Goal: Information Seeking & Learning: Learn about a topic

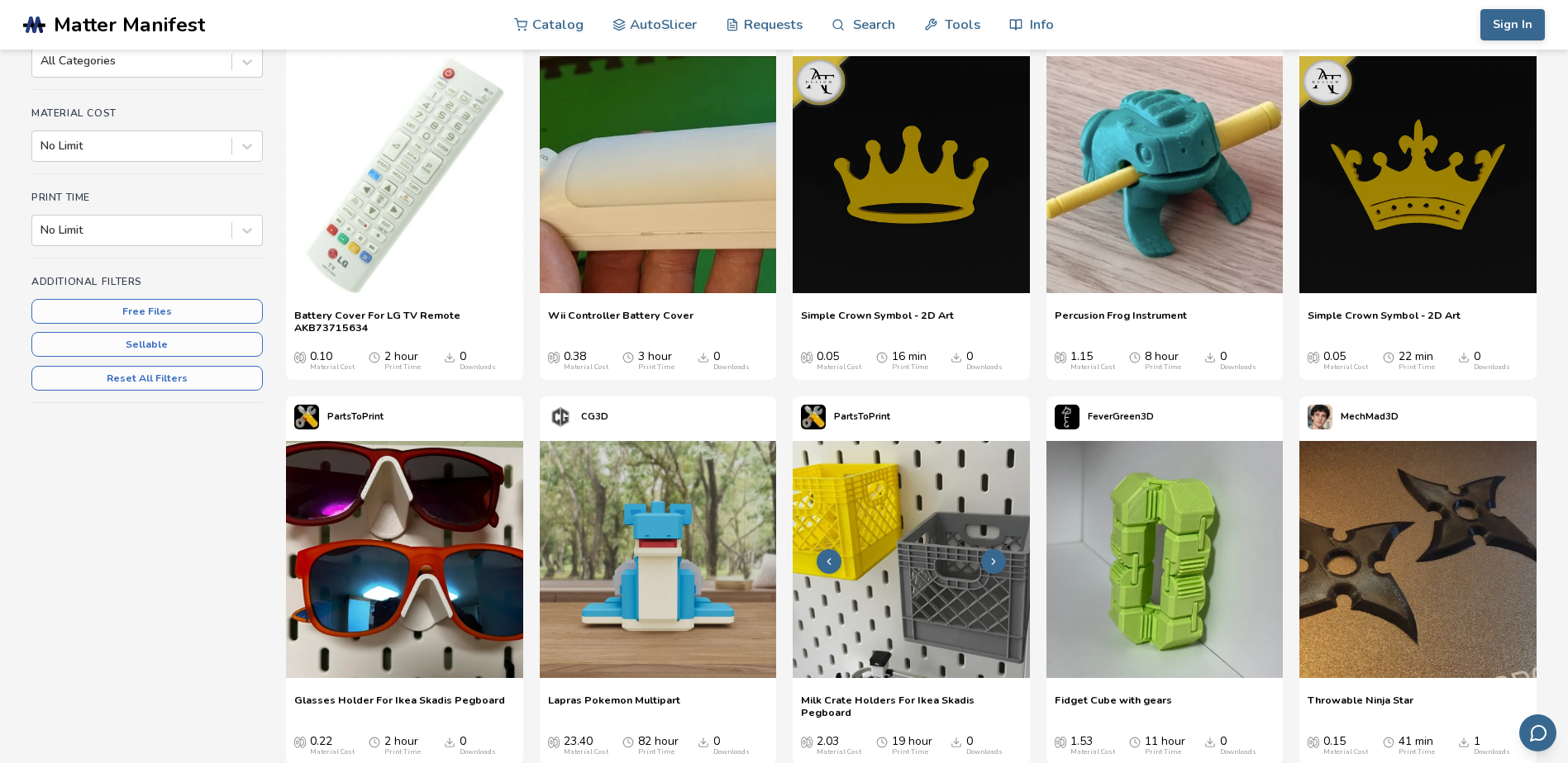
scroll to position [165, 0]
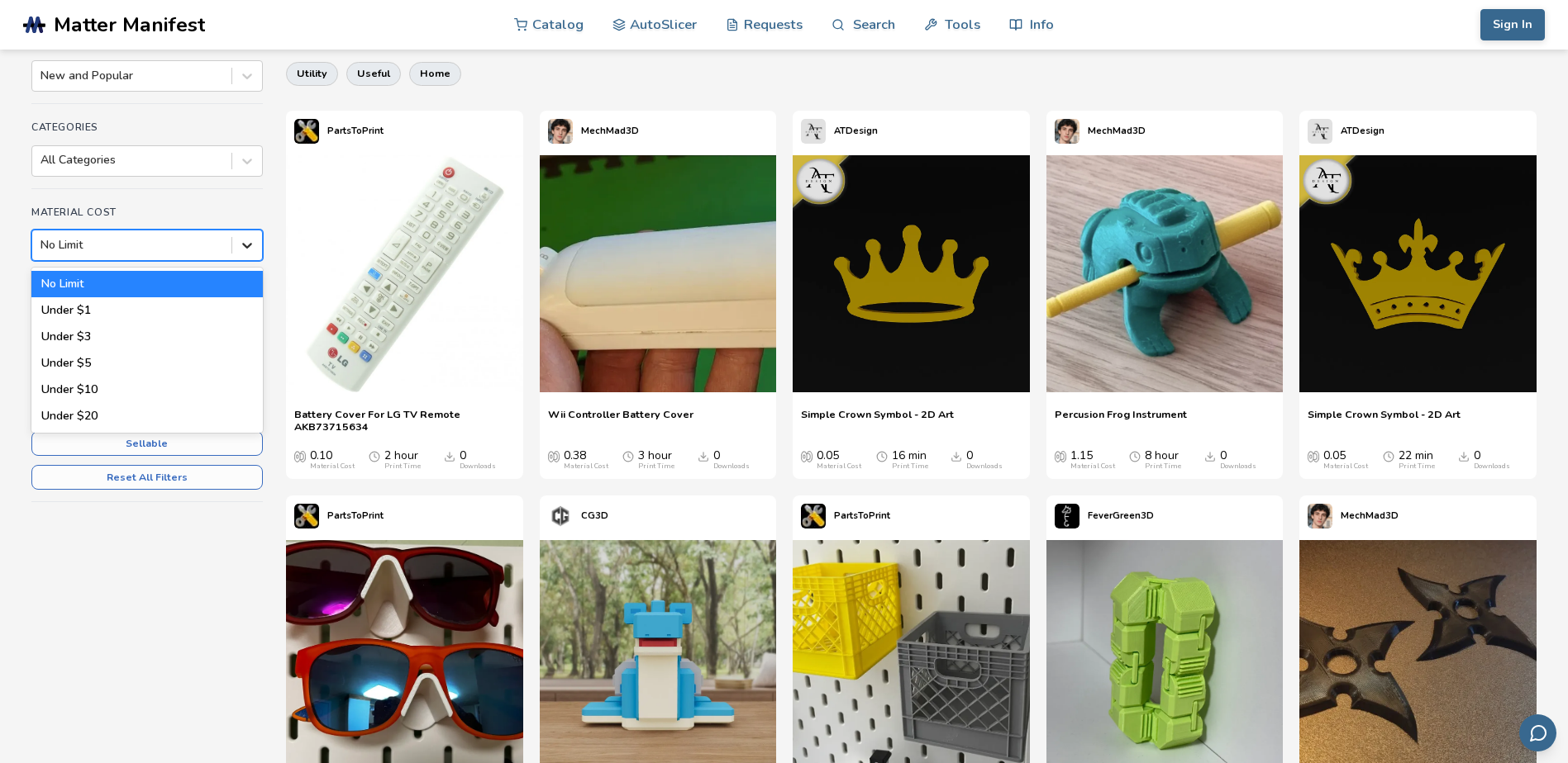
click at [254, 248] on icon at bounding box center [246, 245] width 17 height 17
click at [189, 191] on div "Sort By New and Popular Categories All Categories Material Cost 6 results avail…" at bounding box center [147, 284] width 232 height 494
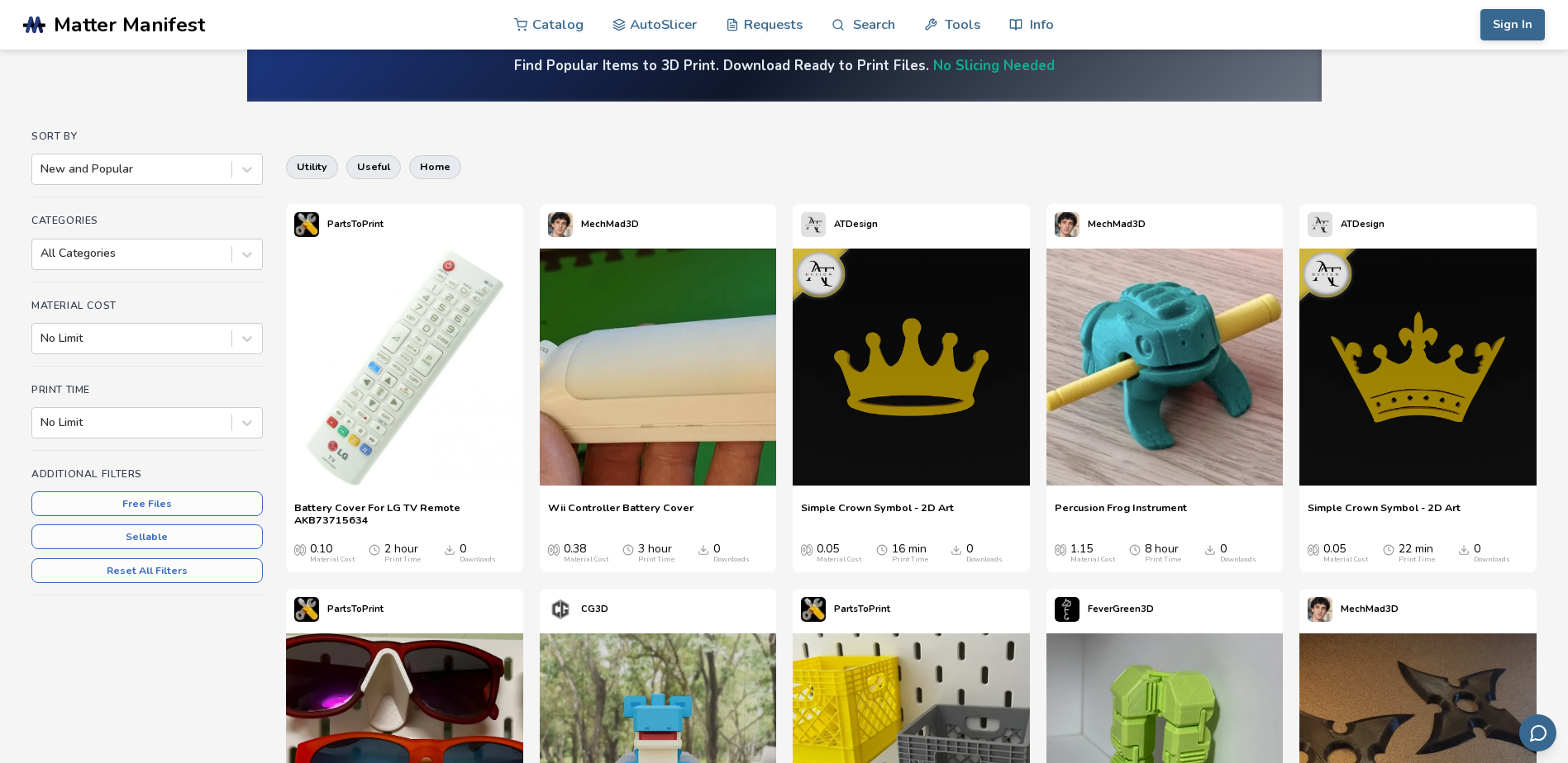
scroll to position [0, 0]
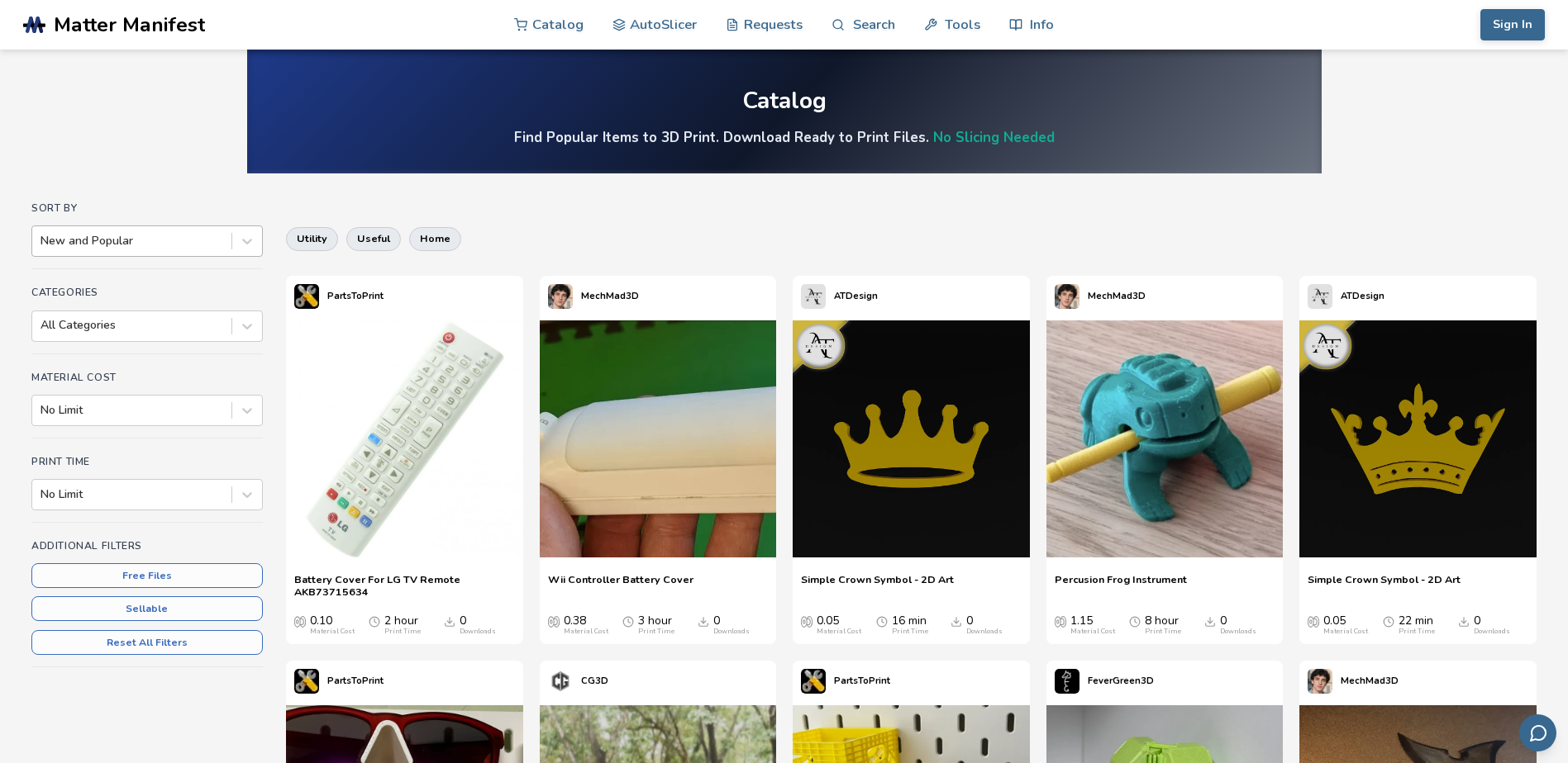
click at [219, 236] on div at bounding box center [131, 240] width 183 height 17
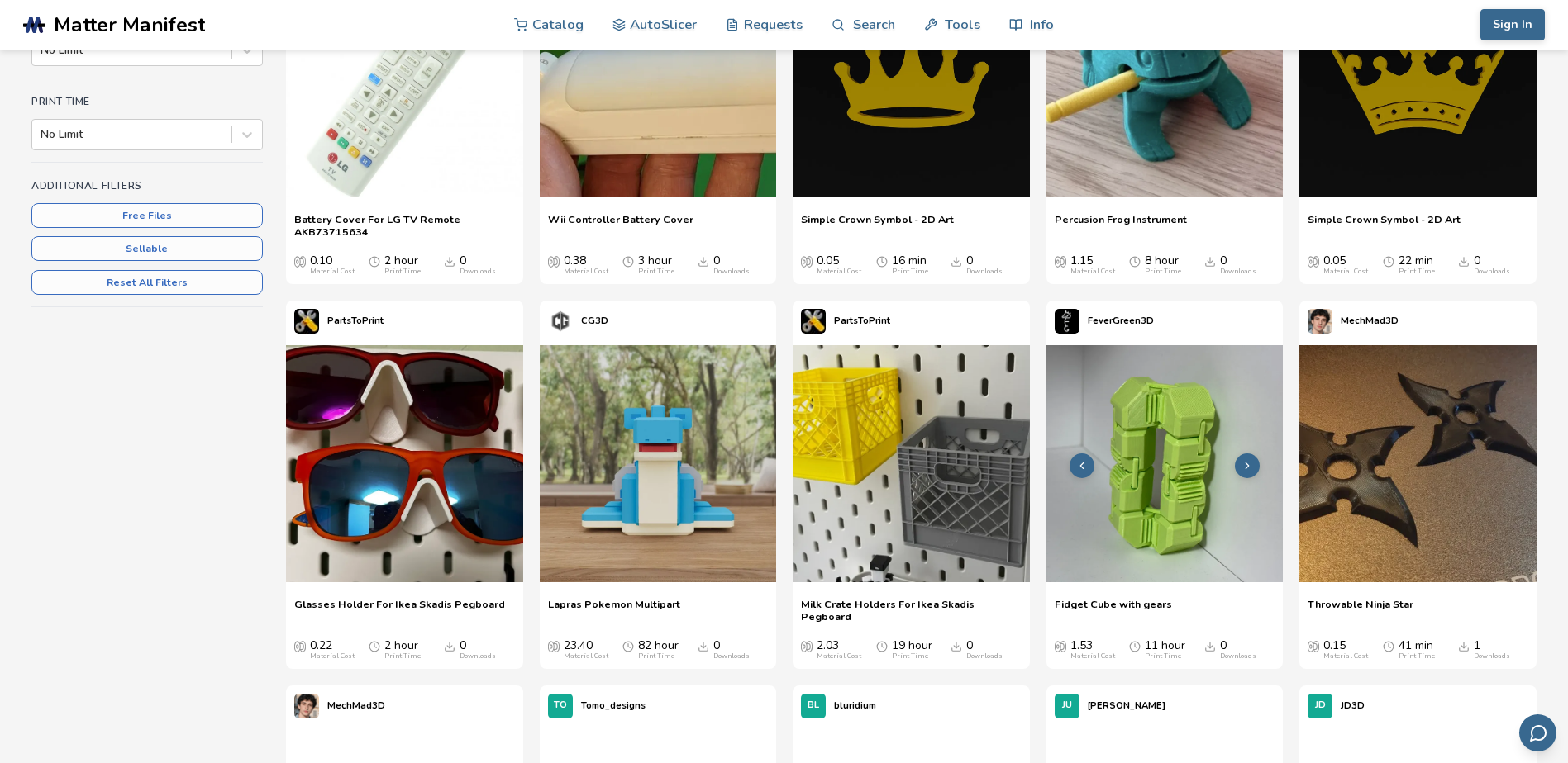
scroll to position [413, 0]
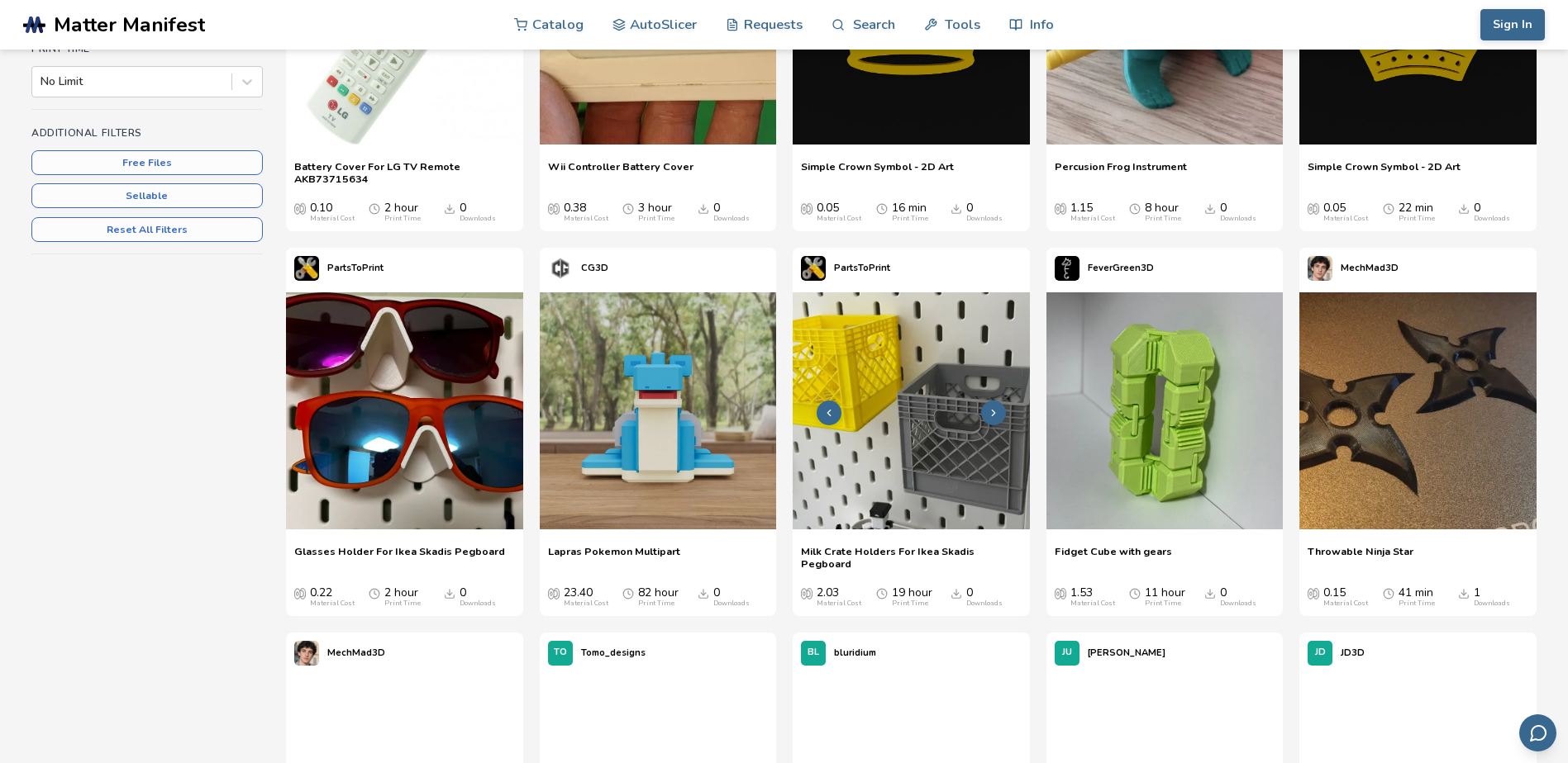
click at [877, 482] on img at bounding box center [911, 410] width 238 height 237
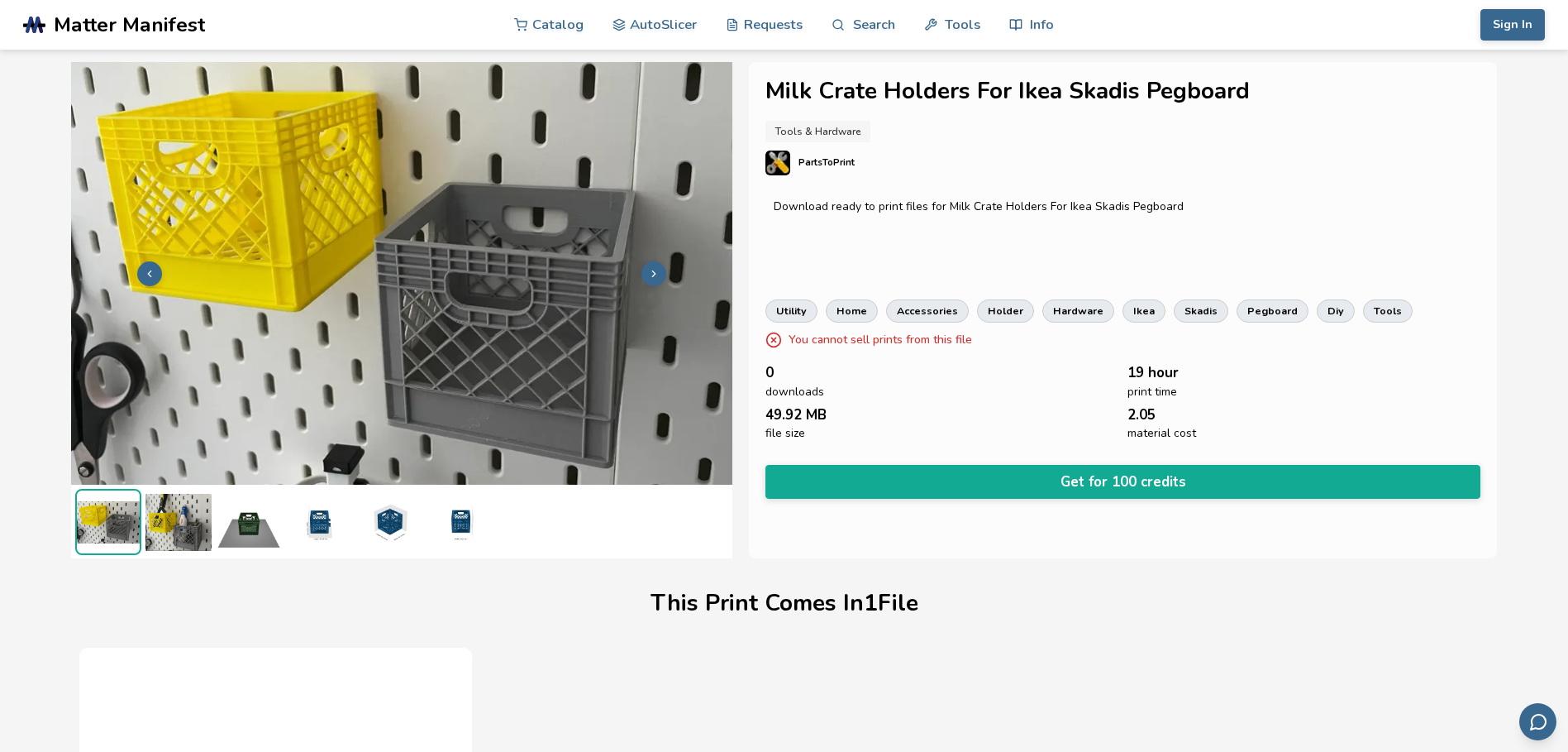
click at [789, 407] on span "49.92 MB" at bounding box center [796, 415] width 62 height 16
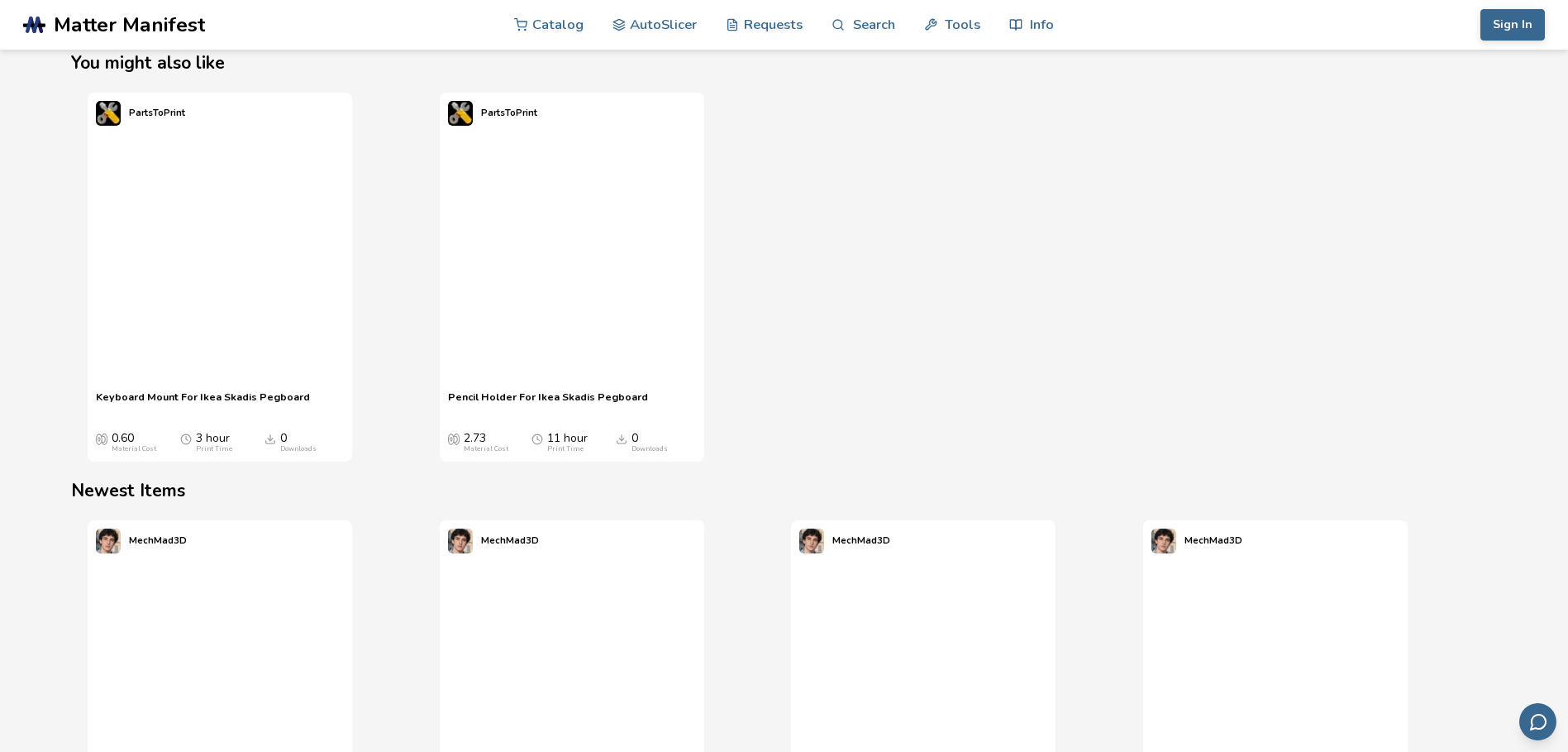
scroll to position [1985, 0]
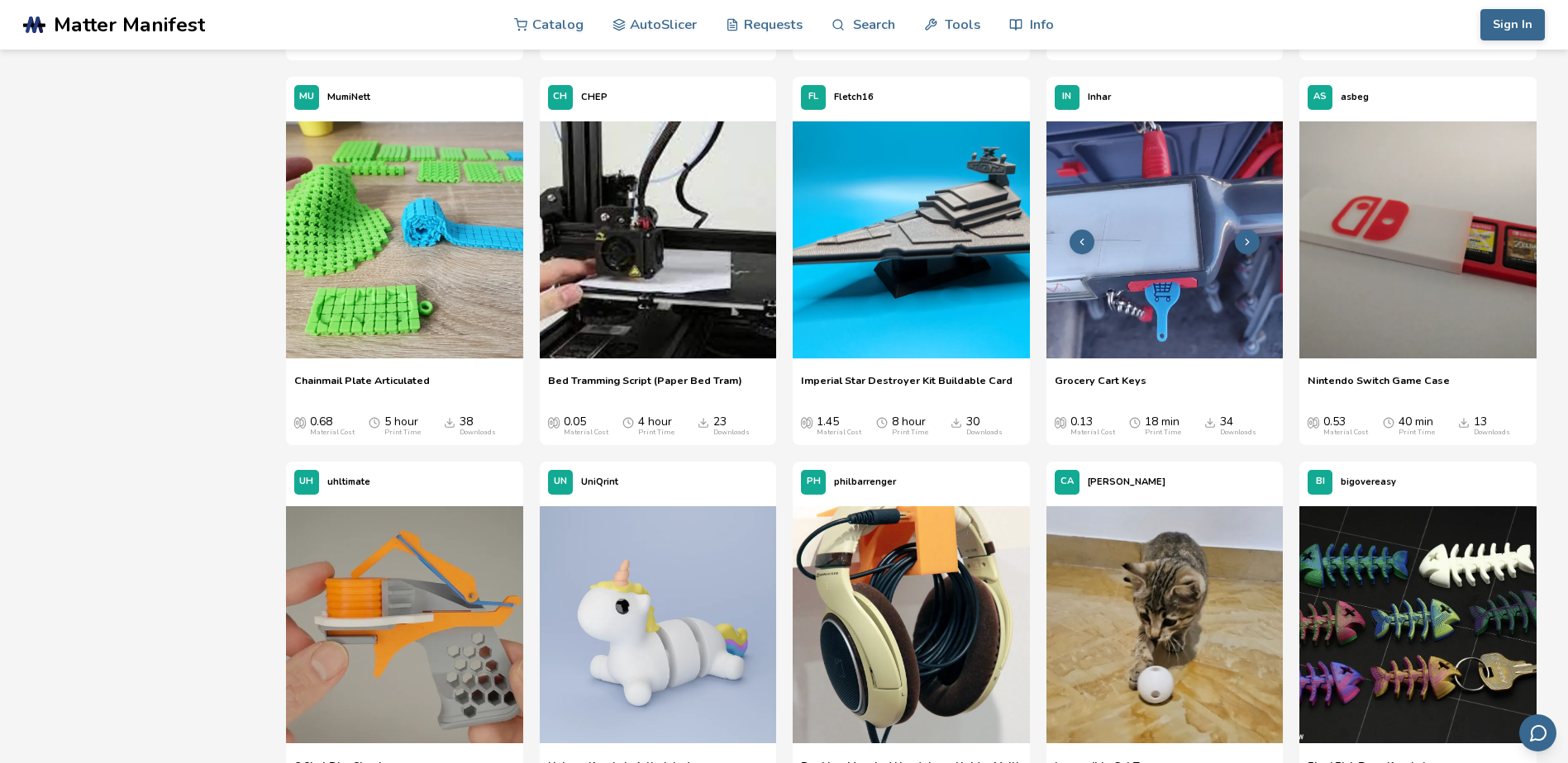
scroll to position [3305, 0]
